Goal: Information Seeking & Learning: Learn about a topic

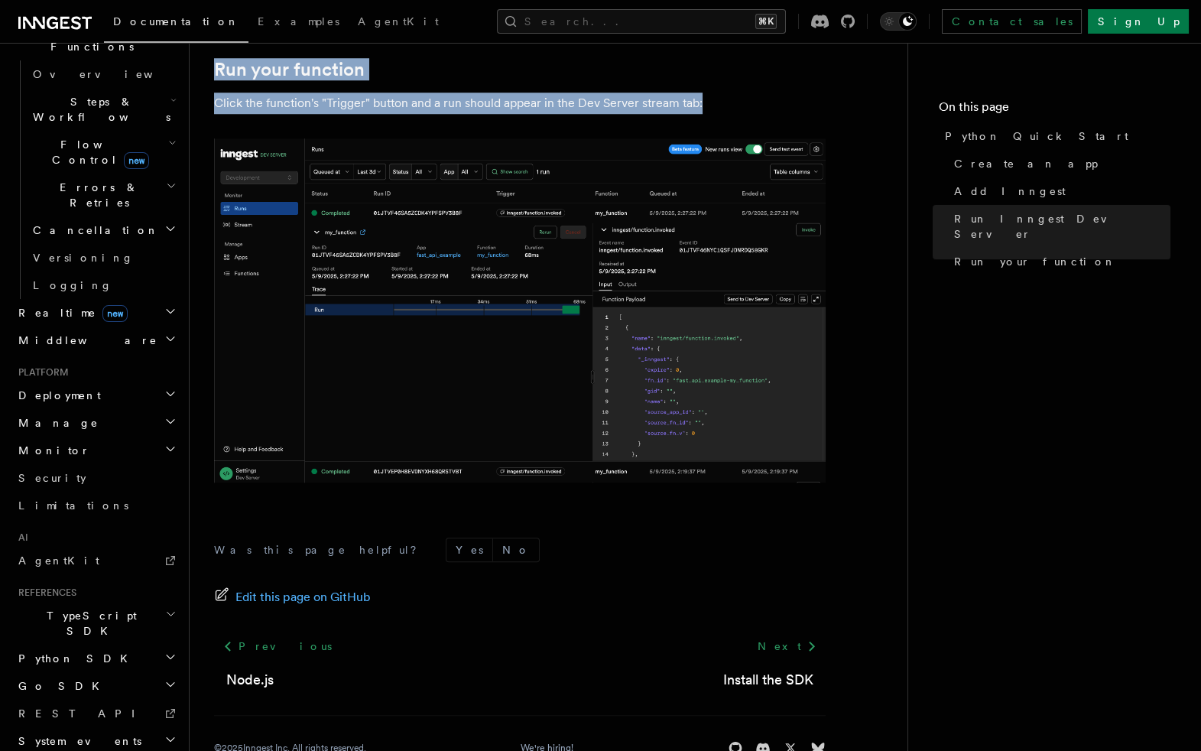
scroll to position [3115, 0]
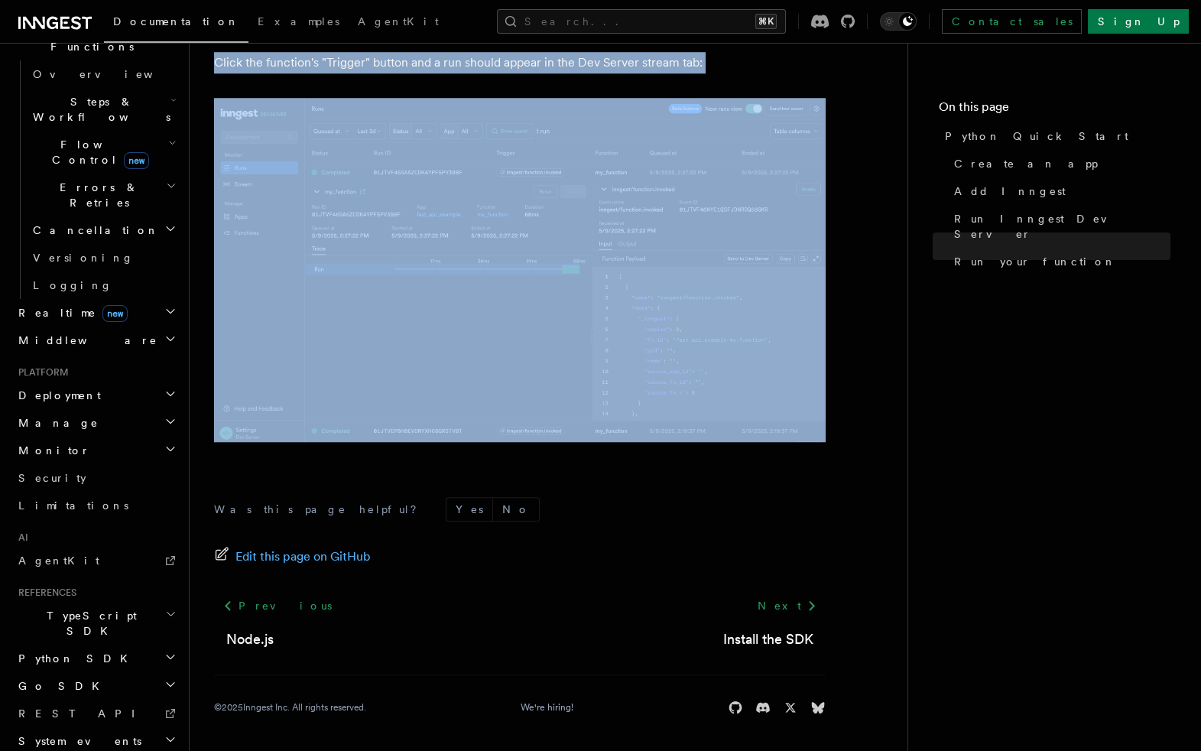
drag, startPoint x: 215, startPoint y: 116, endPoint x: 443, endPoint y: 462, distance: 414.0
click at [780, 602] on link "Next" at bounding box center [787, 606] width 77 height 28
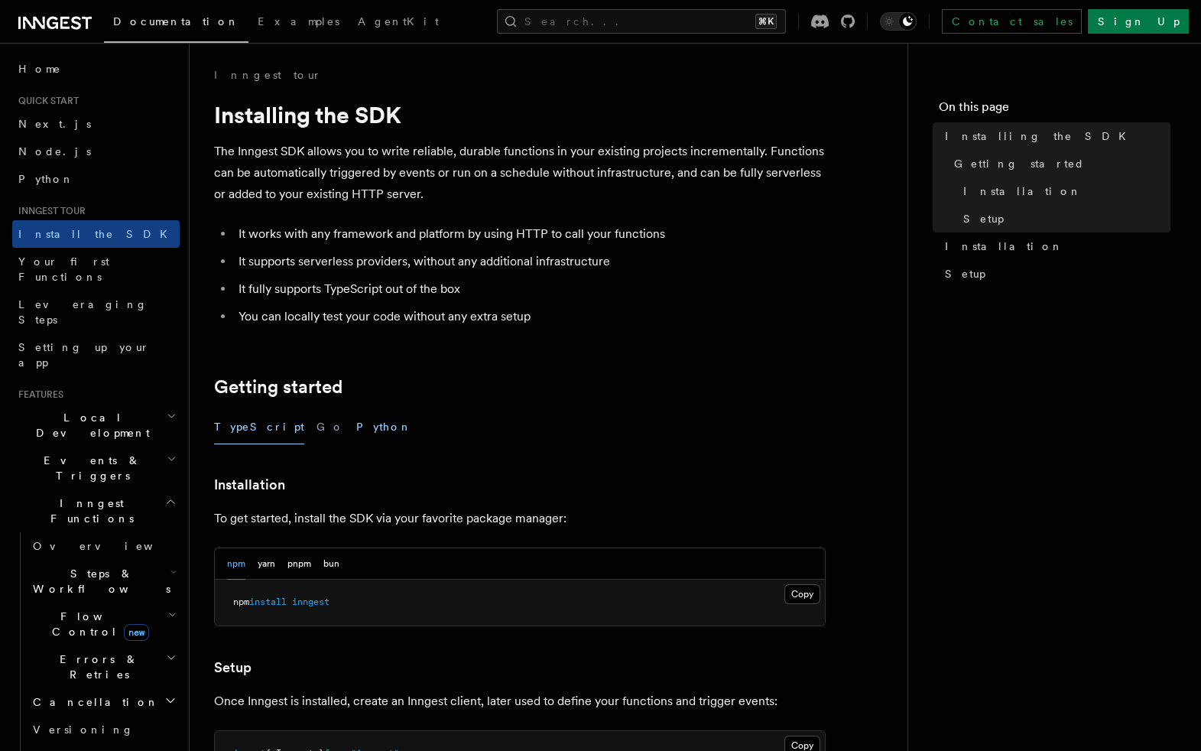
click at [356, 424] on button "Python" at bounding box center [384, 427] width 56 height 34
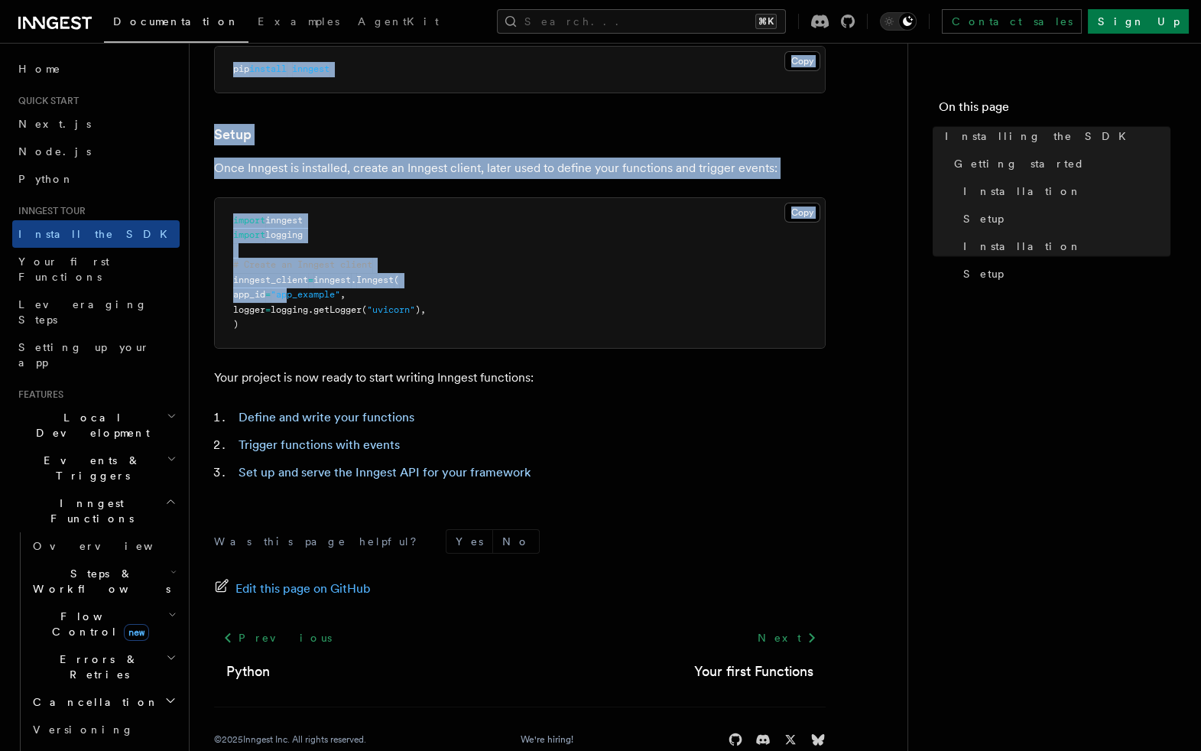
scroll to position [535, 0]
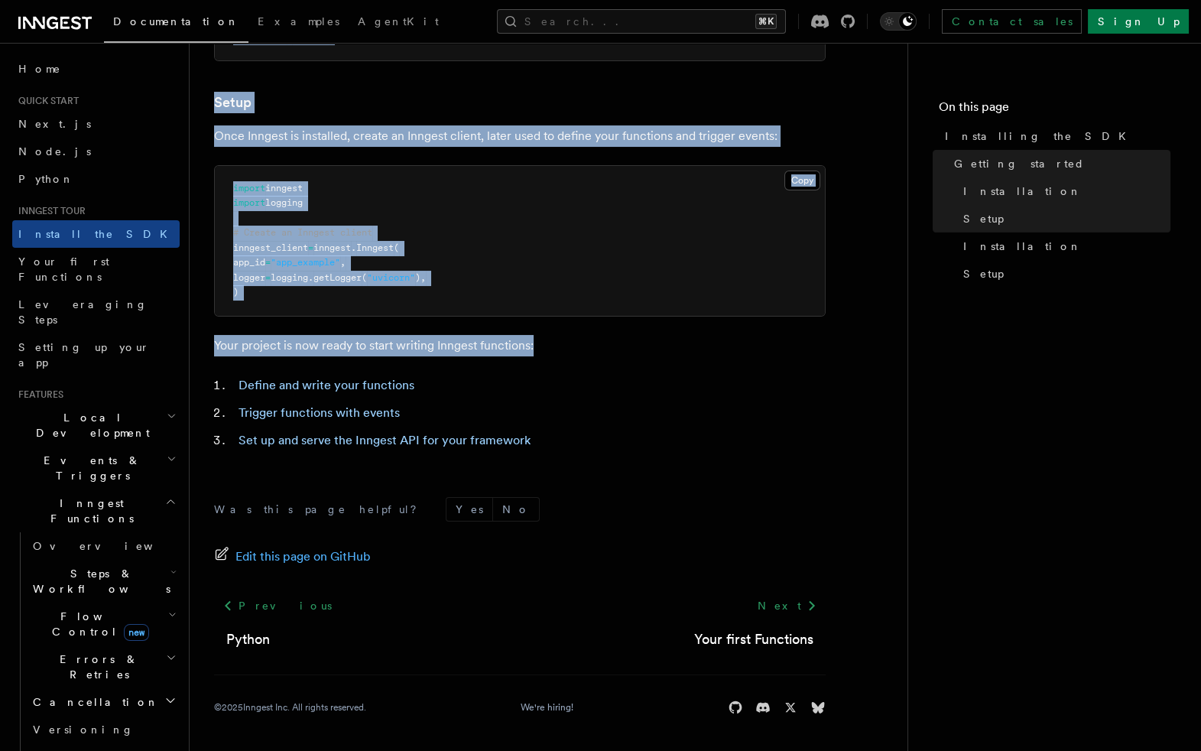
drag, startPoint x: 214, startPoint y: 117, endPoint x: 548, endPoint y: 351, distance: 407.3
click at [548, 351] on article "Inngest tour Installing the SDK The Inngest SDK allows you to write reliable, d…" at bounding box center [548, 142] width 669 height 1219
copy article "Installing the SDK The Inngest SDK allows you to write reliable, durable functi…"
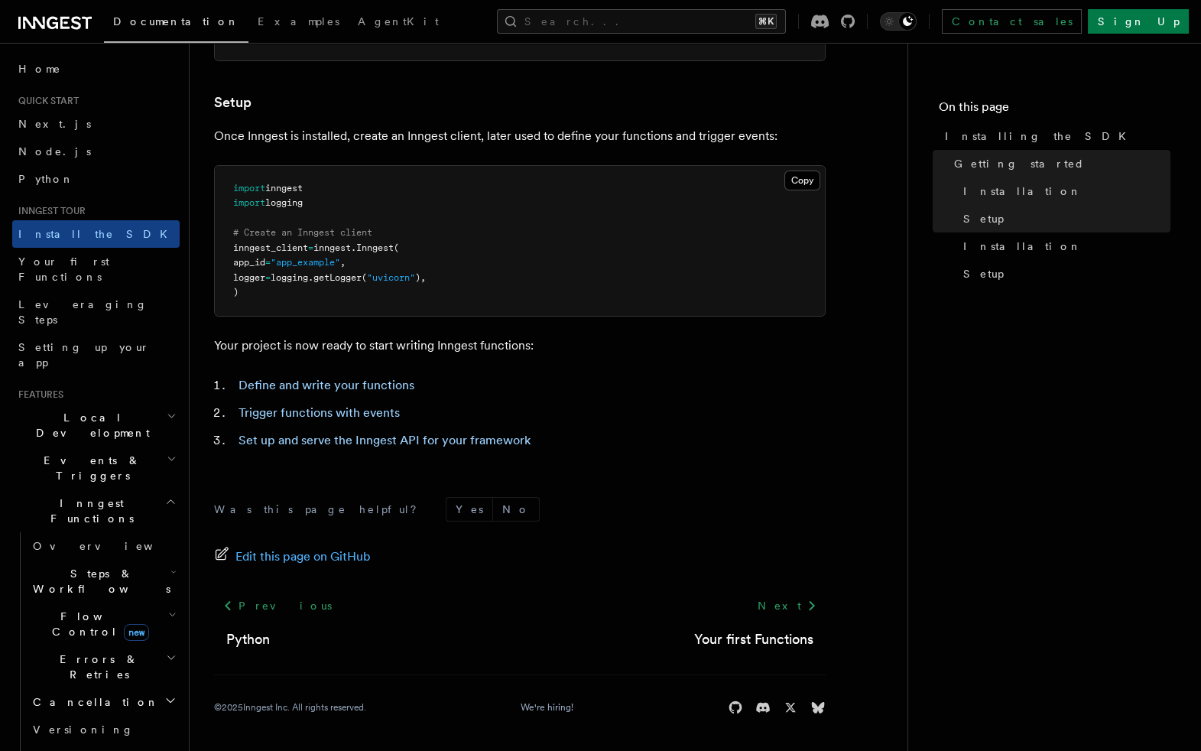
click at [773, 514] on form "Was this page helpful? Yes No" at bounding box center [520, 509] width 612 height 24
click at [809, 600] on icon at bounding box center [812, 605] width 18 height 18
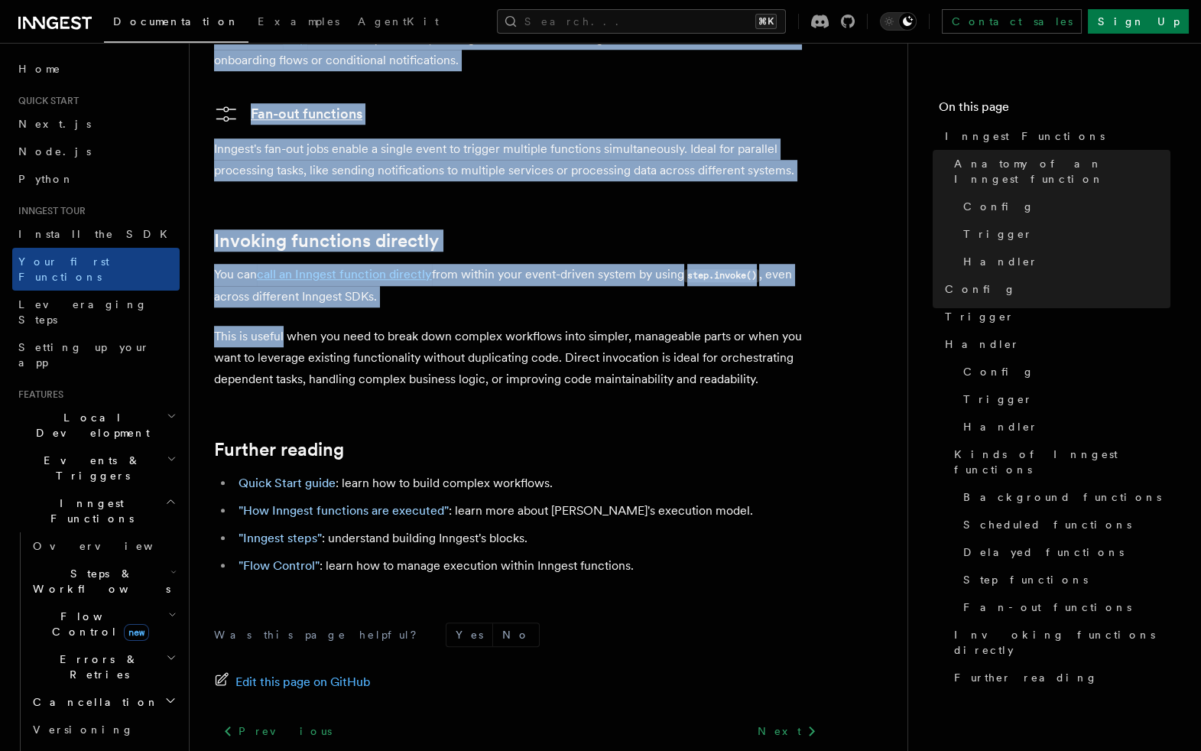
scroll to position [3089, 0]
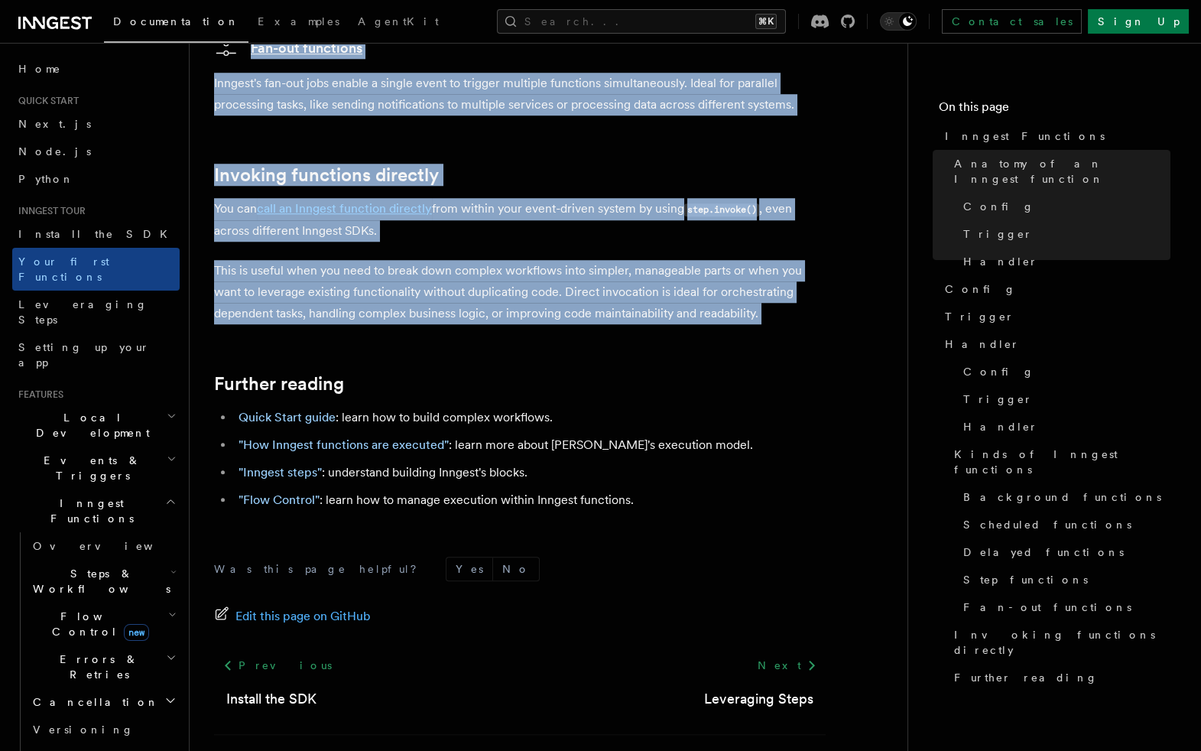
drag, startPoint x: 214, startPoint y: 112, endPoint x: 744, endPoint y: 303, distance: 563.4
copy article "Inngest Functions Inngest functions enable developers to run reliable backgroun…"
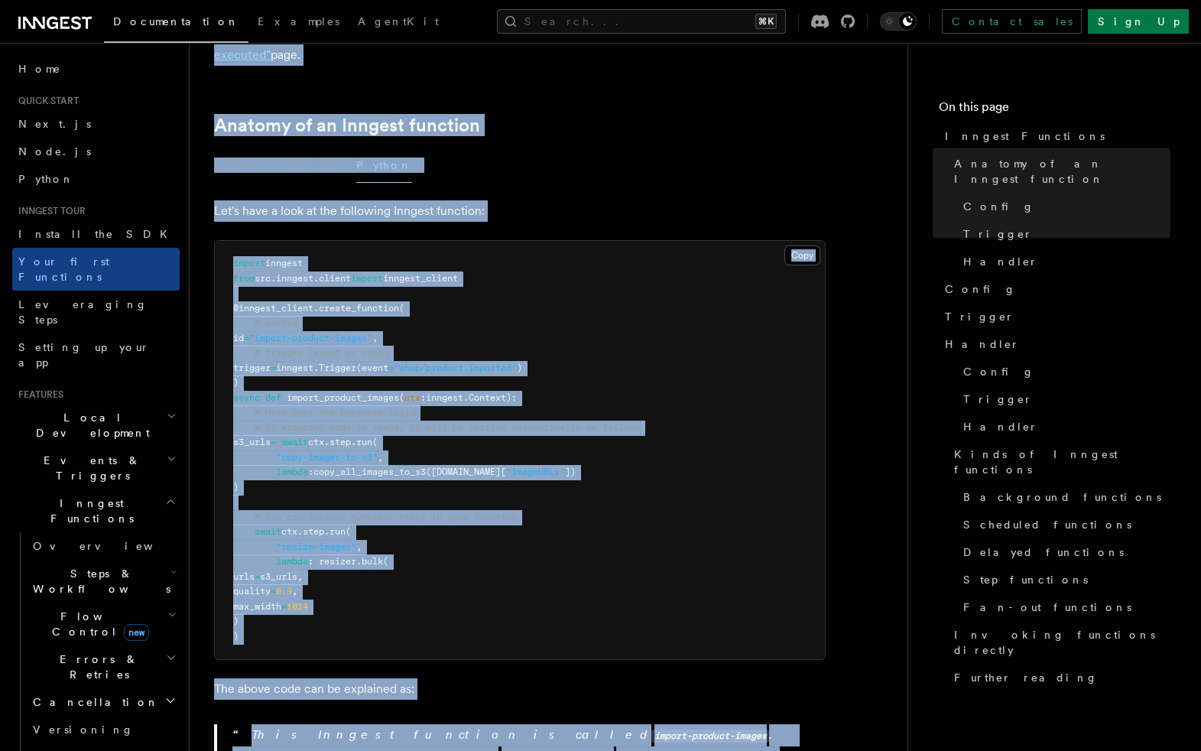
scroll to position [0, 0]
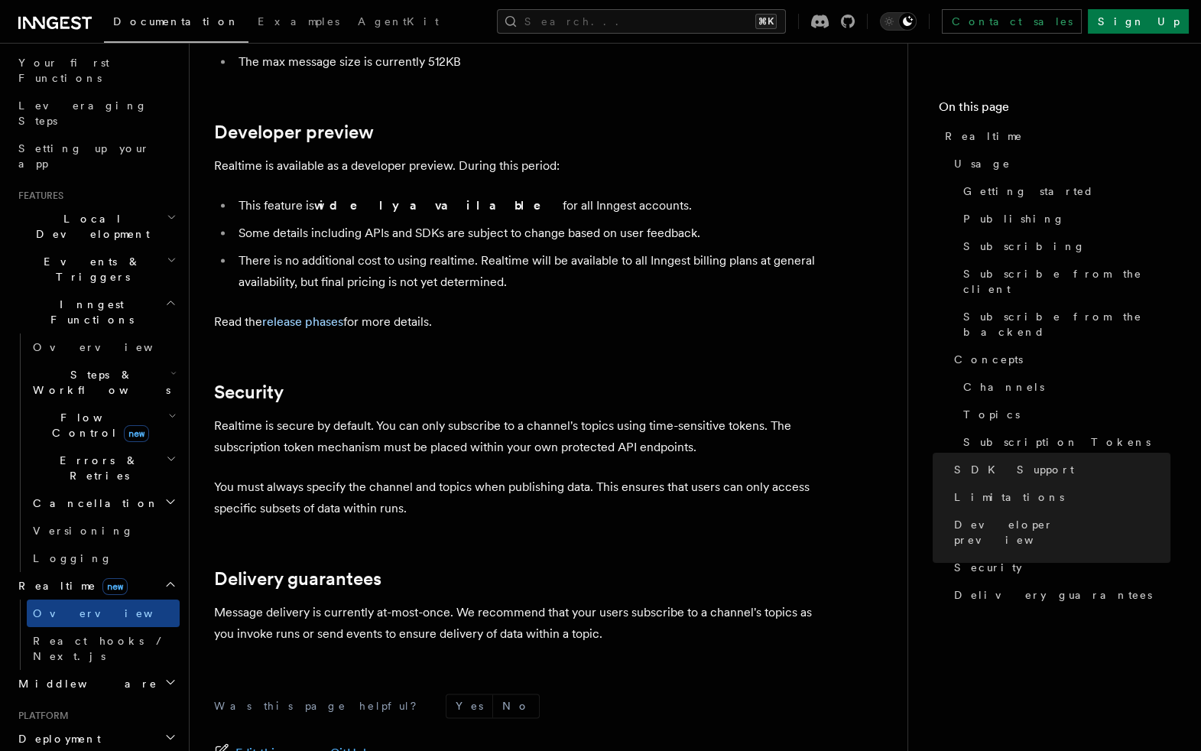
scroll to position [219, 0]
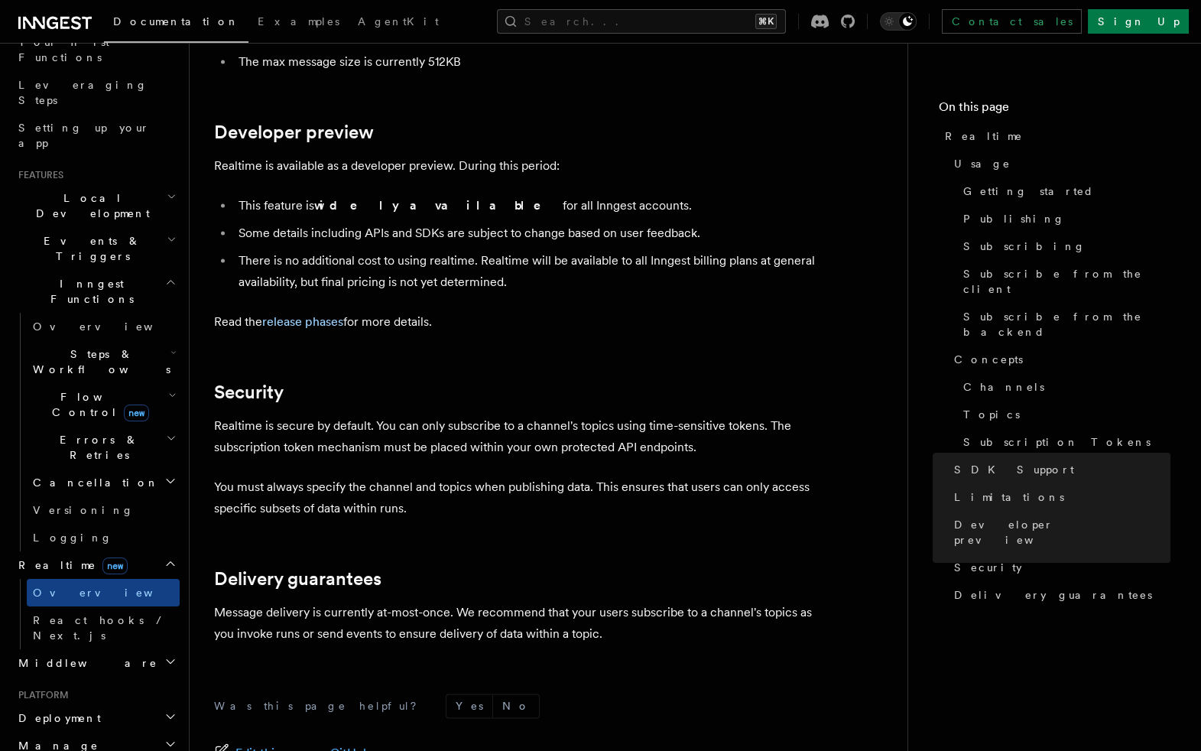
click at [165, 655] on icon "button" at bounding box center [170, 661] width 12 height 12
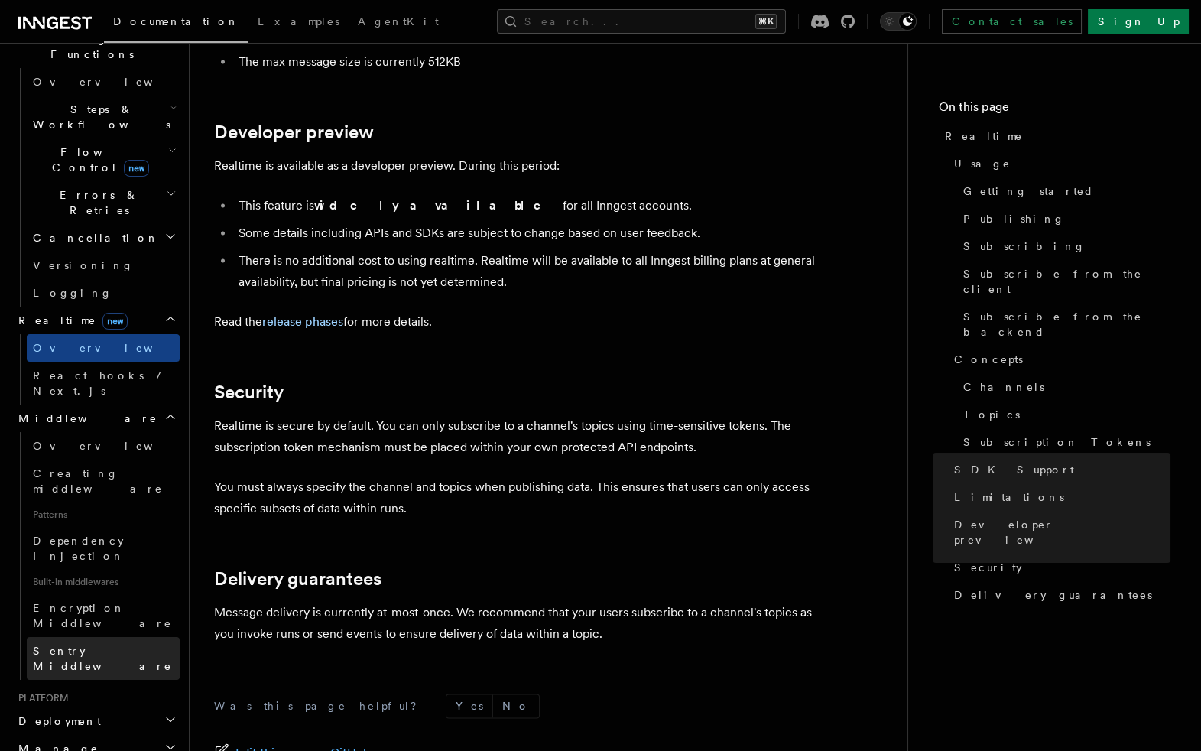
scroll to position [500, 0]
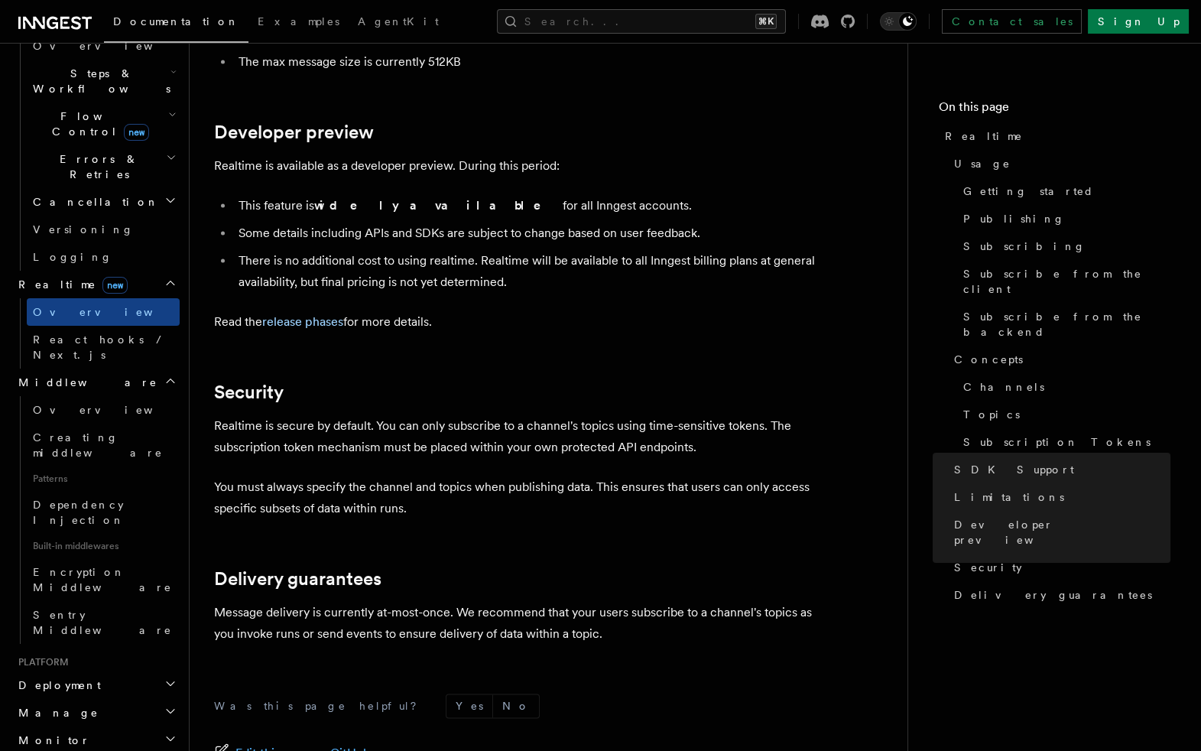
click at [170, 678] on icon "button" at bounding box center [170, 684] width 12 height 12
click at [73, 707] on span "Overview" at bounding box center [112, 713] width 158 height 12
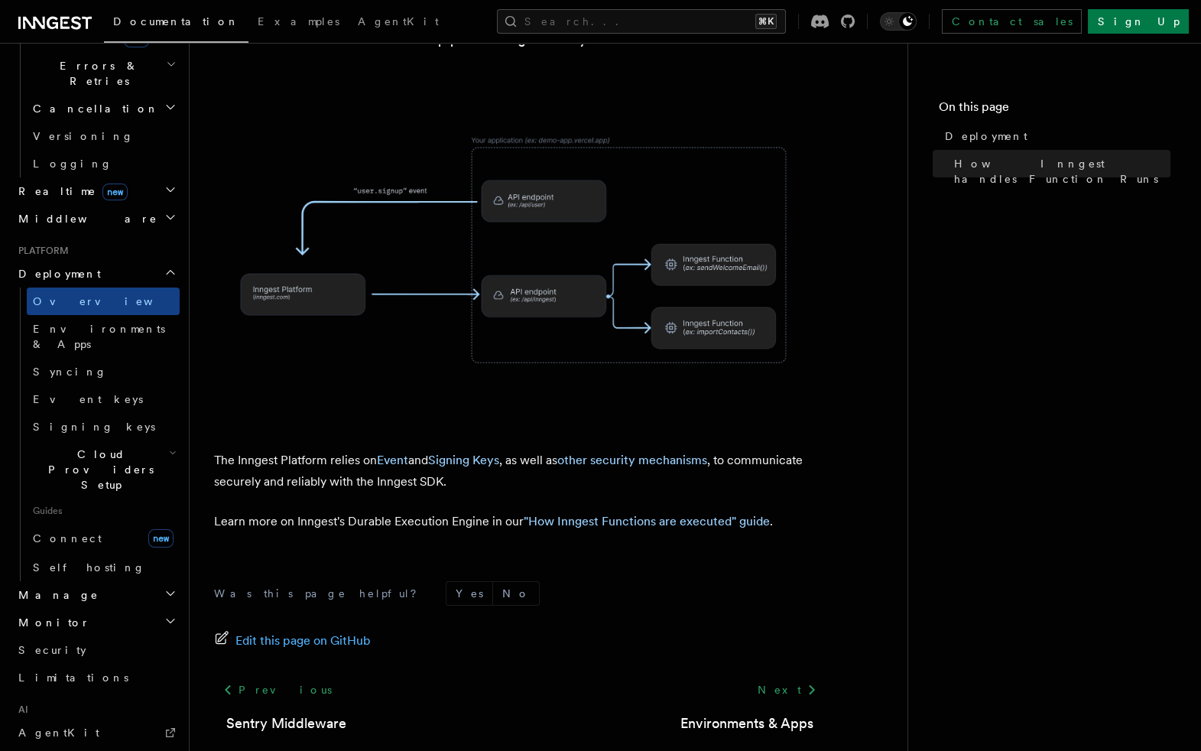
scroll to position [651, 0]
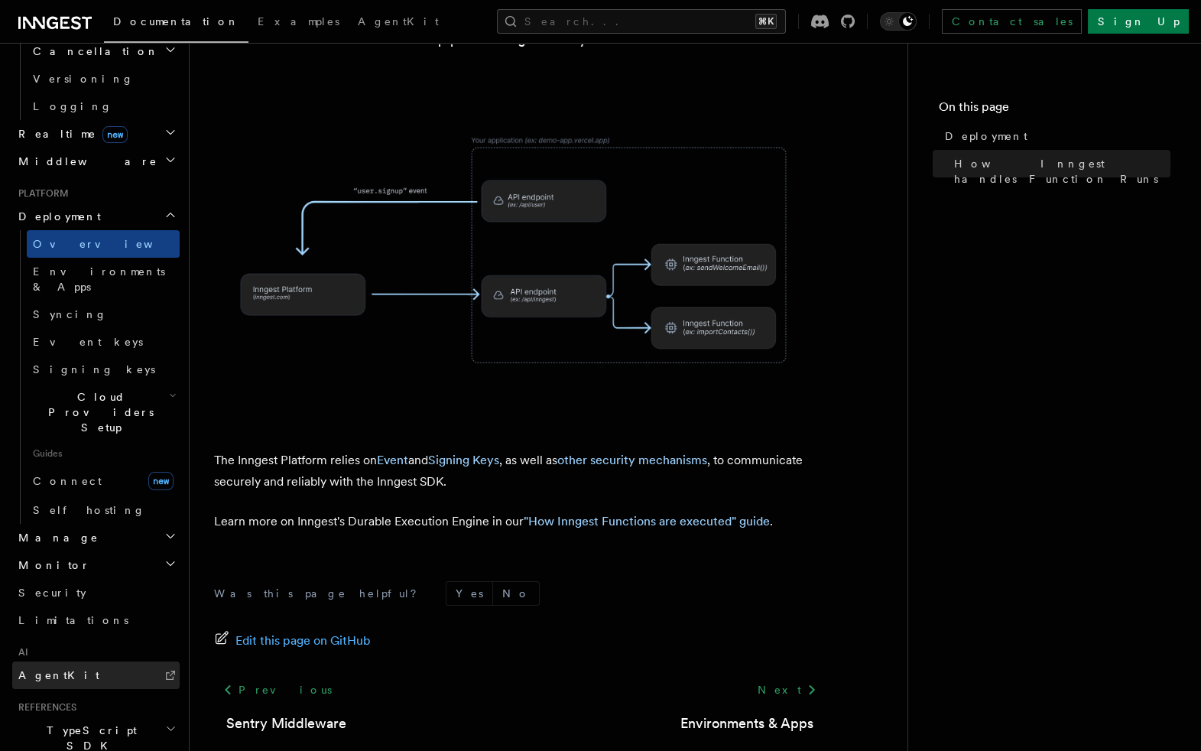
click at [91, 661] on link "AgentKit" at bounding box center [95, 675] width 167 height 28
